Goal: Task Accomplishment & Management: Use online tool/utility

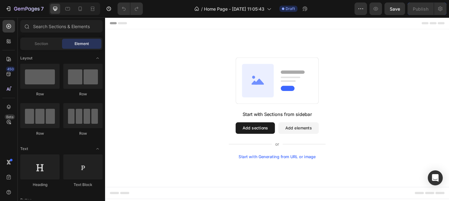
click at [265, 136] on button "Add sections" at bounding box center [268, 137] width 43 height 12
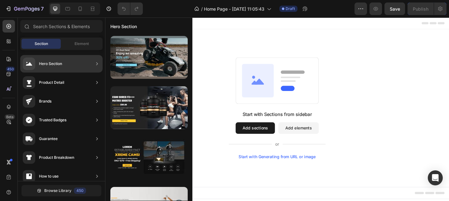
click at [91, 61] on div "Hero Section" at bounding box center [61, 63] width 82 height 17
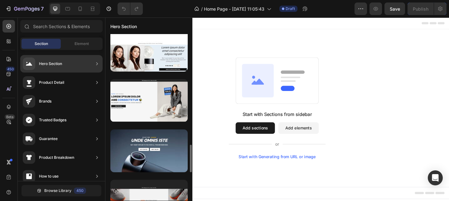
scroll to position [661, 0]
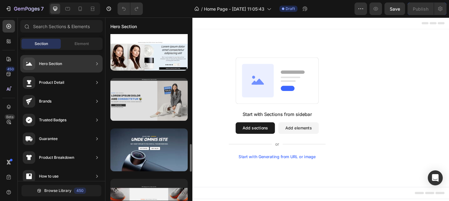
click at [149, 109] on div at bounding box center [148, 99] width 77 height 43
click at [168, 110] on div at bounding box center [148, 99] width 77 height 43
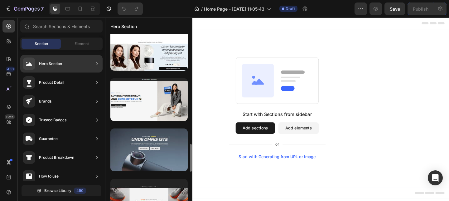
click at [158, 157] on div at bounding box center [148, 149] width 77 height 43
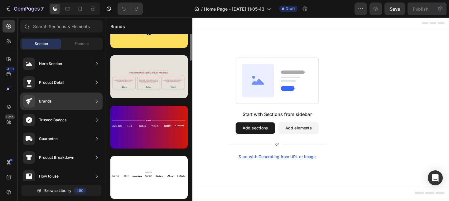
scroll to position [0, 0]
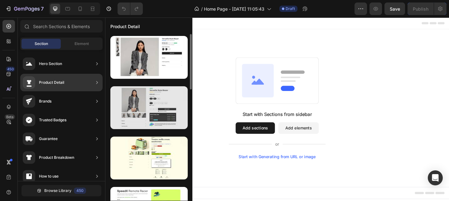
click at [139, 99] on div at bounding box center [148, 107] width 77 height 43
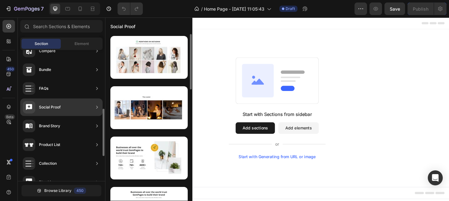
scroll to position [163, 0]
